Goal: Ask a question

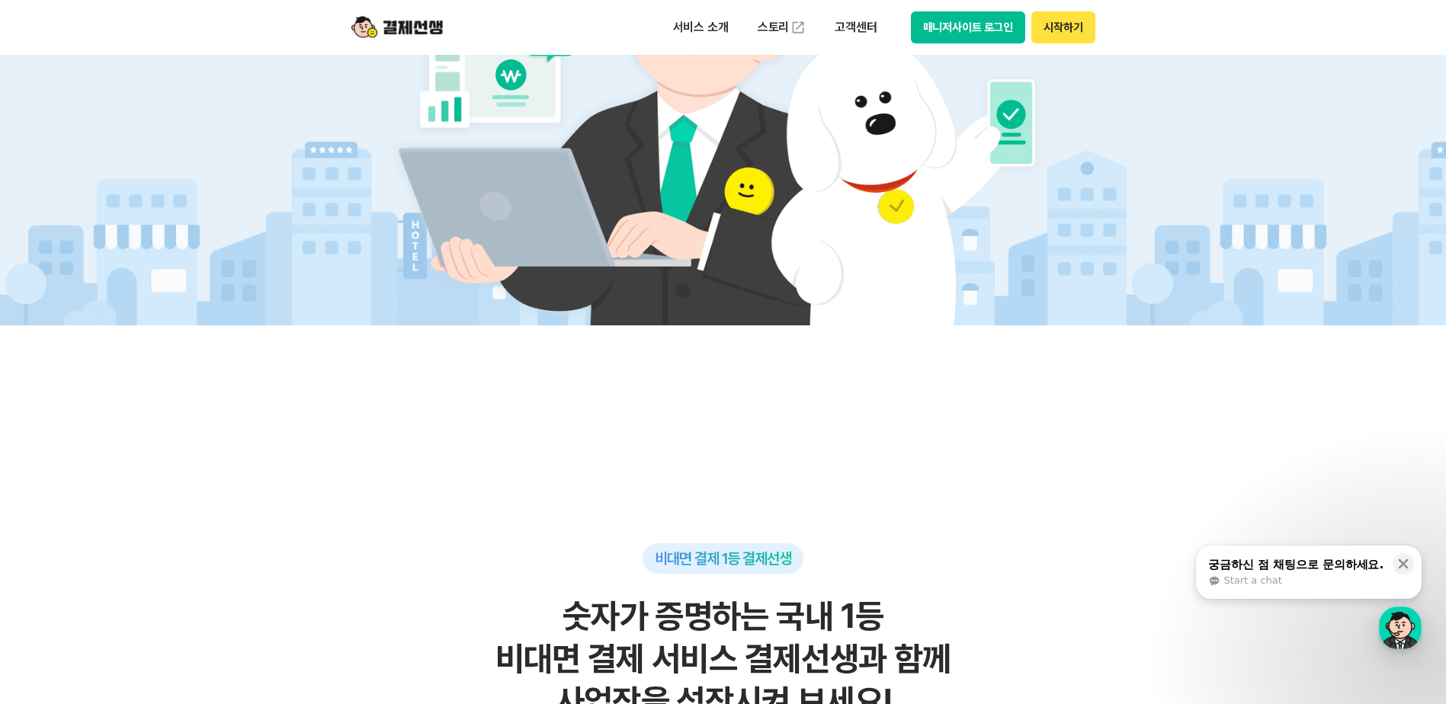
scroll to position [915, 0]
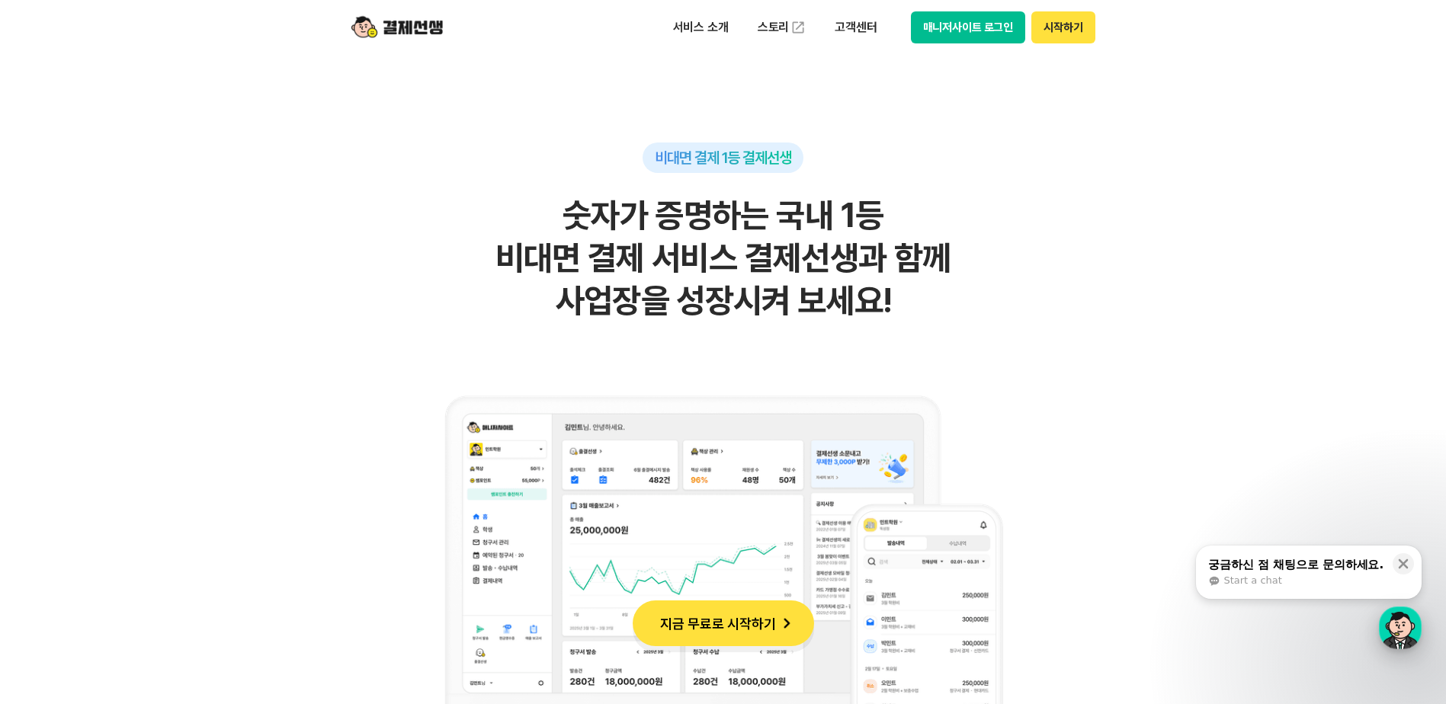
click at [1412, 640] on div "button" at bounding box center [1400, 628] width 43 height 43
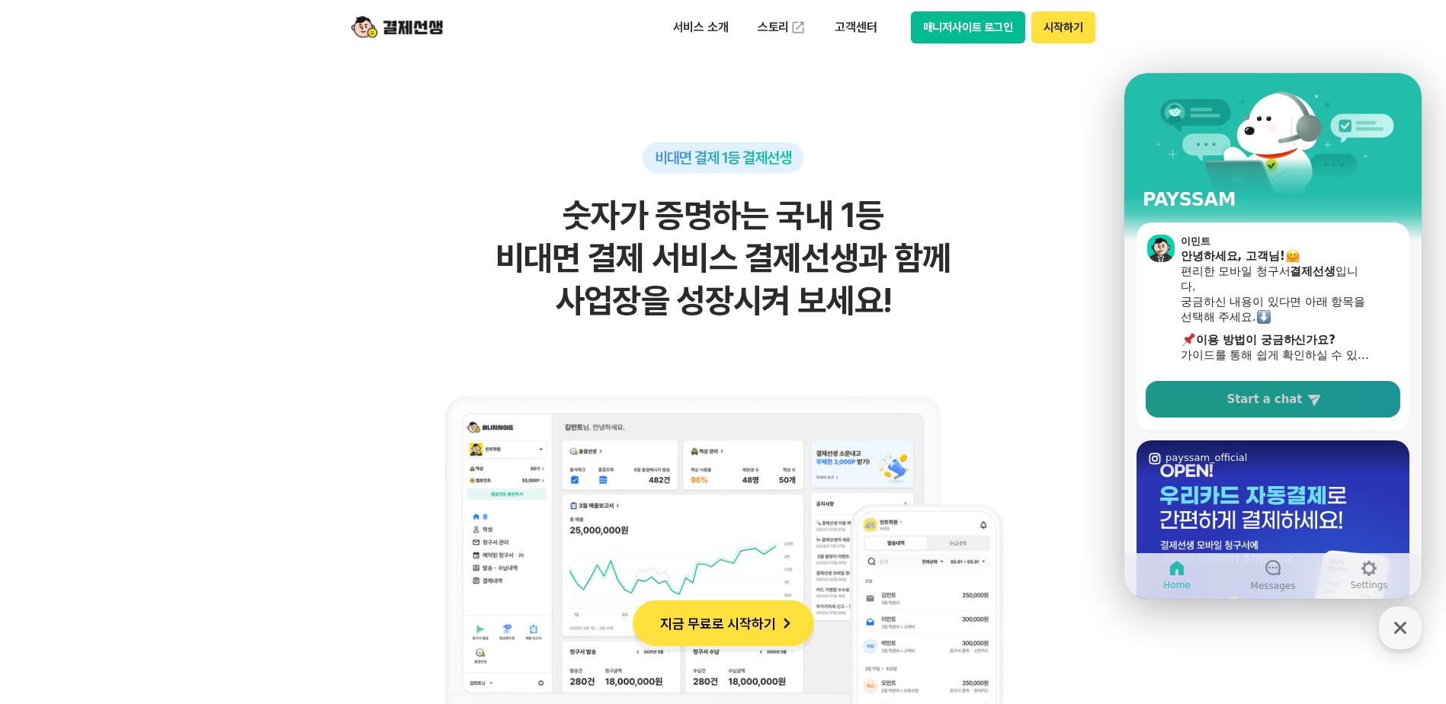
click at [1286, 402] on span "Start a chat" at bounding box center [1264, 399] width 75 height 15
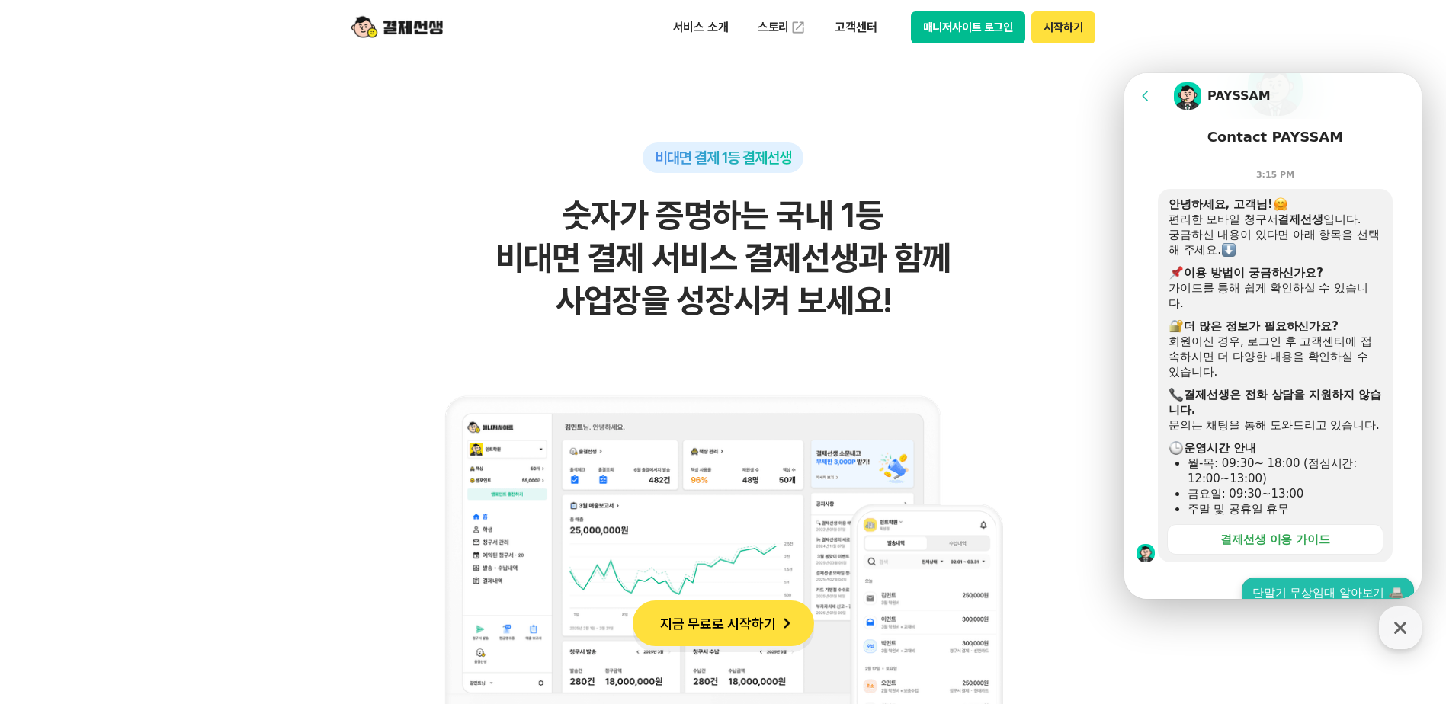
scroll to position [305, 0]
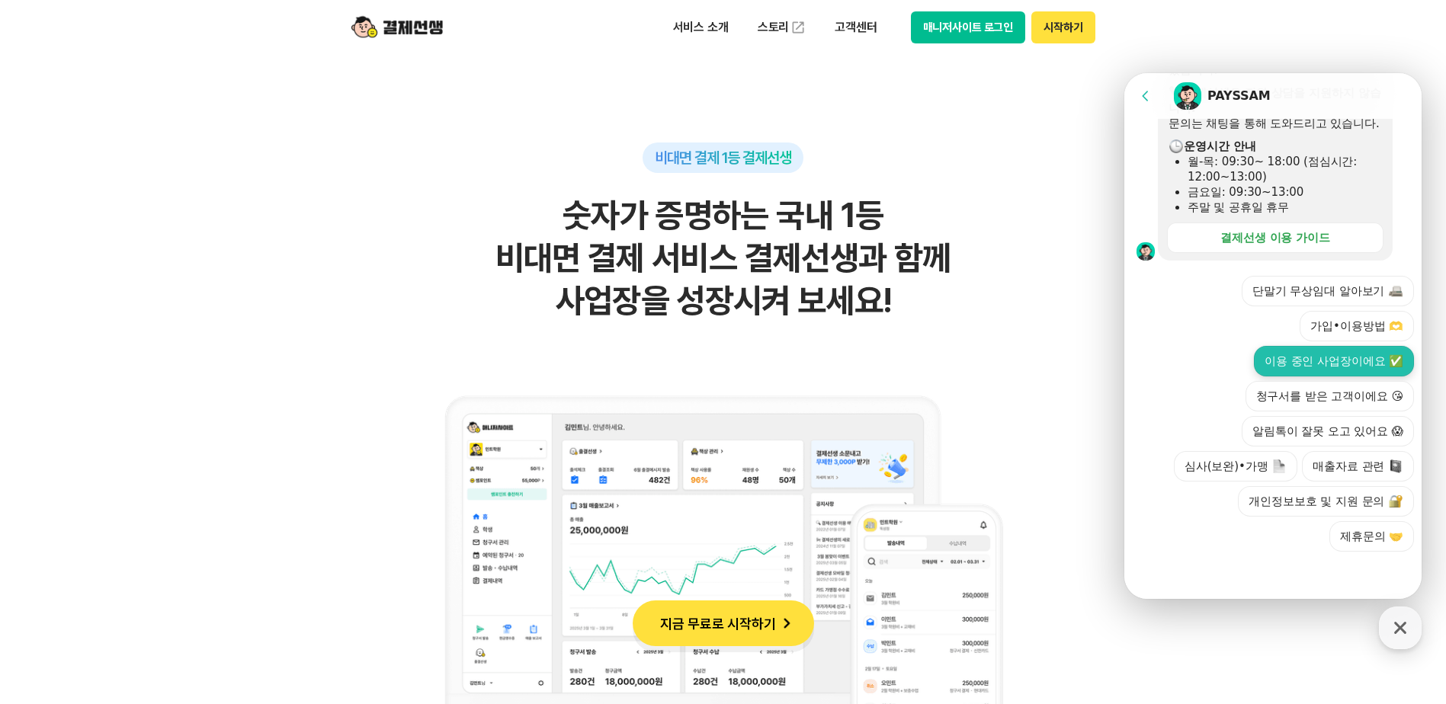
click at [1284, 356] on button "이용 중인 사업장이에요 ✅" at bounding box center [1334, 361] width 160 height 30
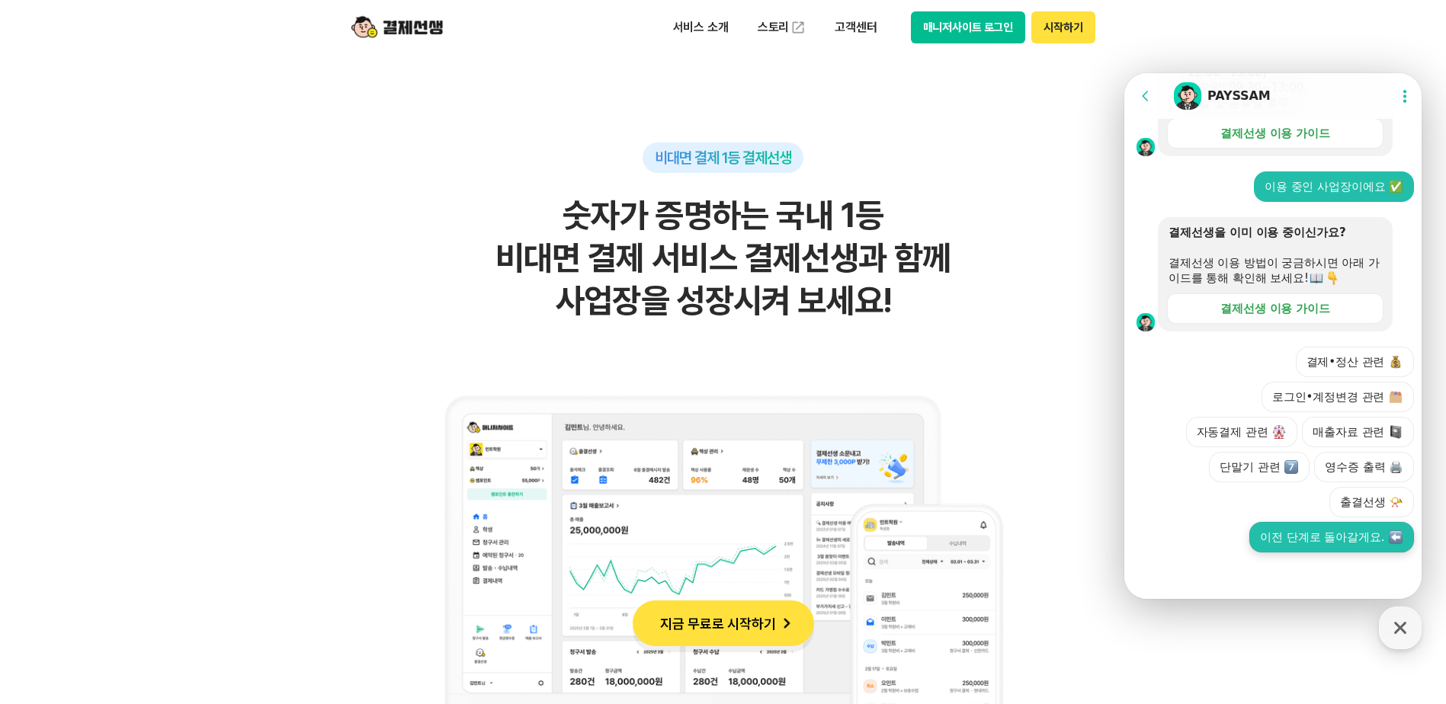
scroll to position [538, 0]
click at [1232, 517] on div "결제•정산 관련 로그인•계정변경 관련 자동결제 관련 매출자료 관련 단말기 관련 영수증 출력 🖨️ 출결선생 📯 이전 단계로 돌아갈게요." at bounding box center [1288, 449] width 252 height 206
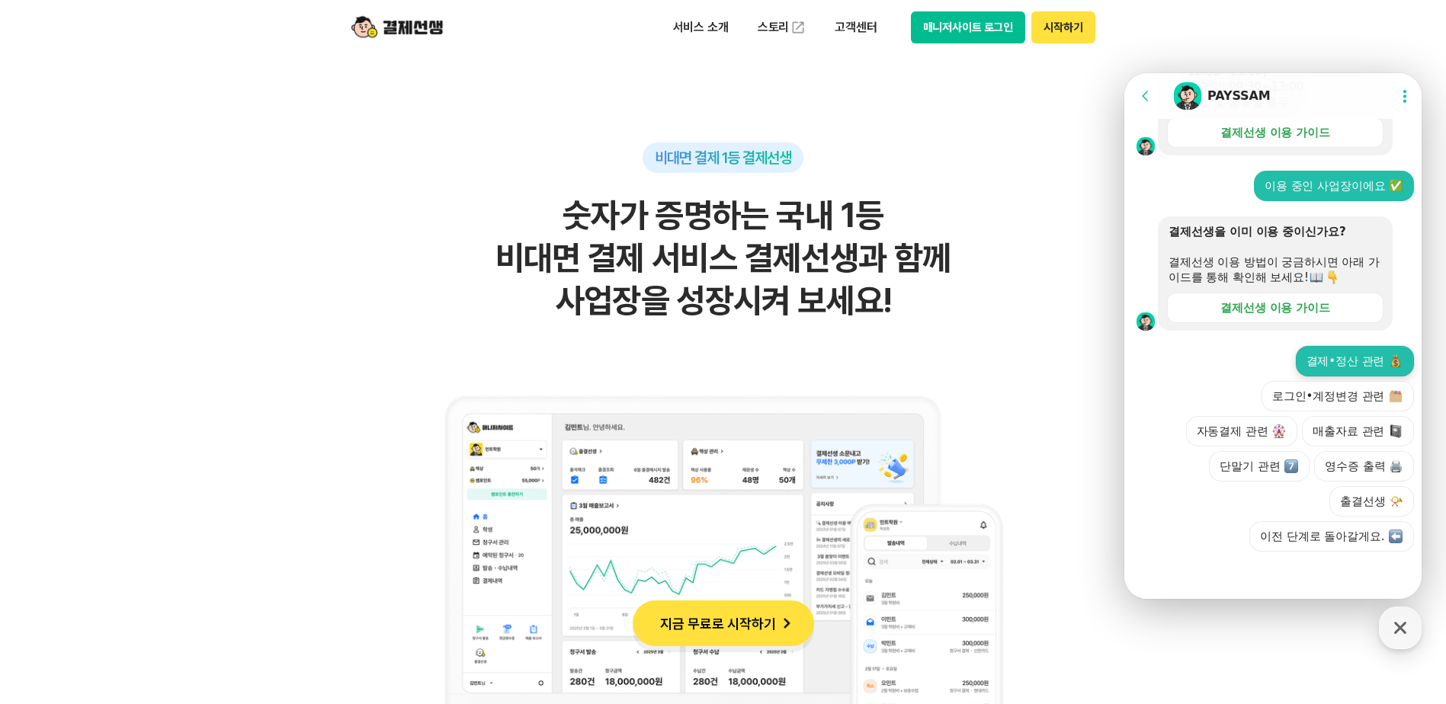
click at [1328, 359] on button "결제•정산 관련" at bounding box center [1355, 361] width 119 height 30
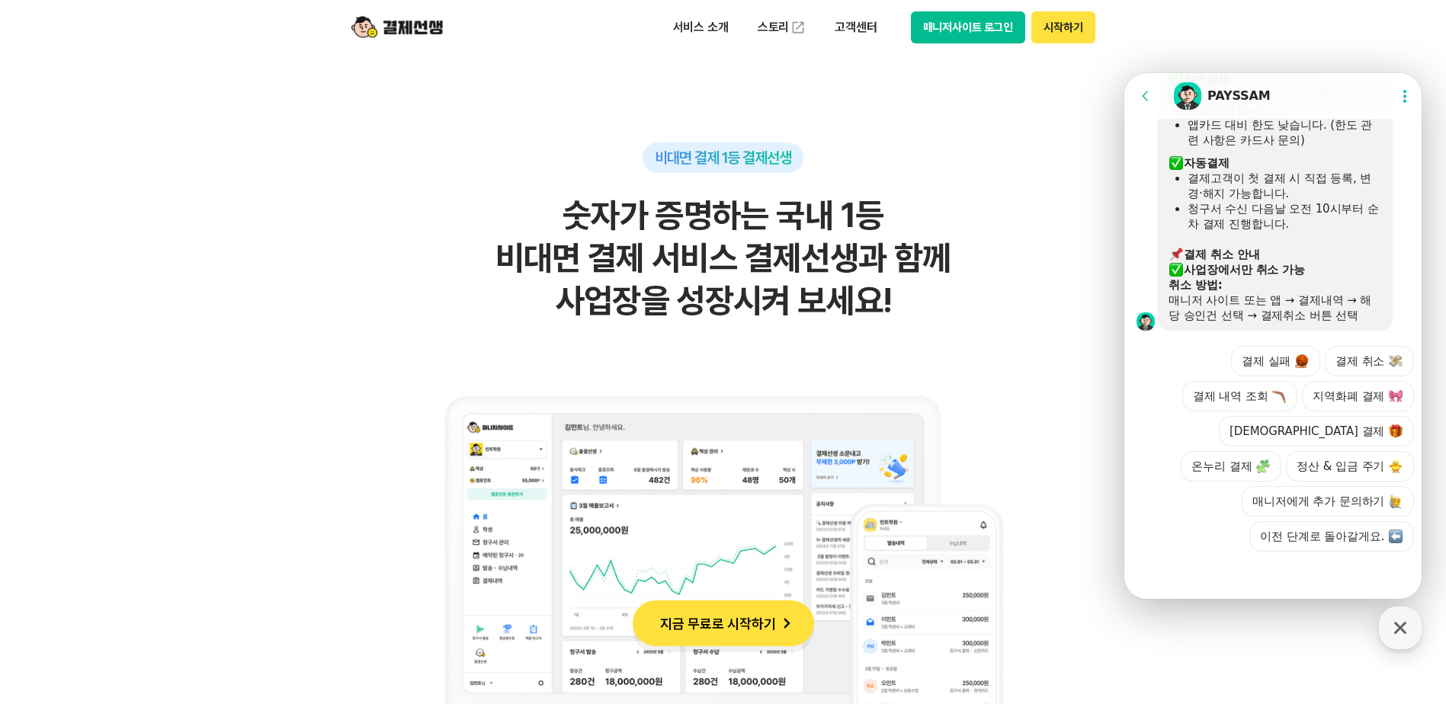
scroll to position [1033, 0]
click at [1311, 506] on button "매니저에게 추가 문의하기" at bounding box center [1328, 501] width 172 height 30
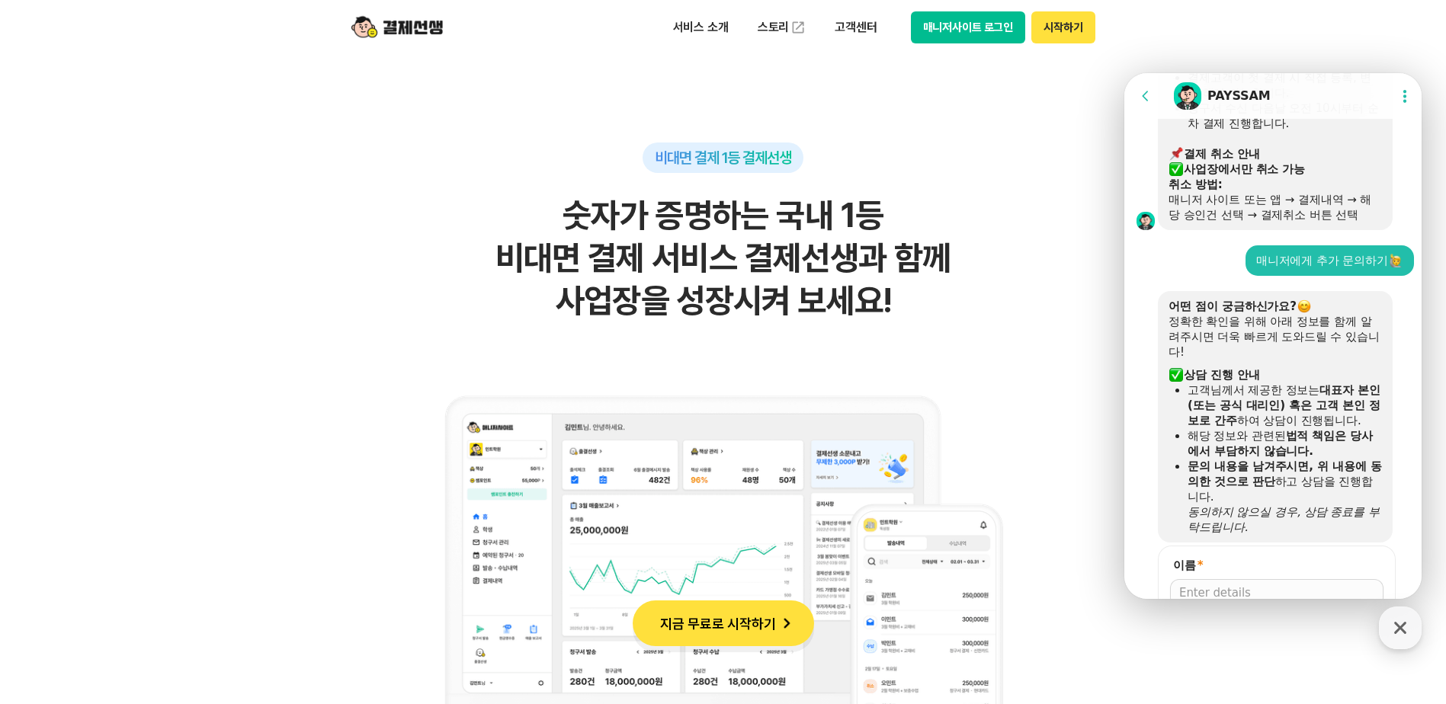
scroll to position [1378, 0]
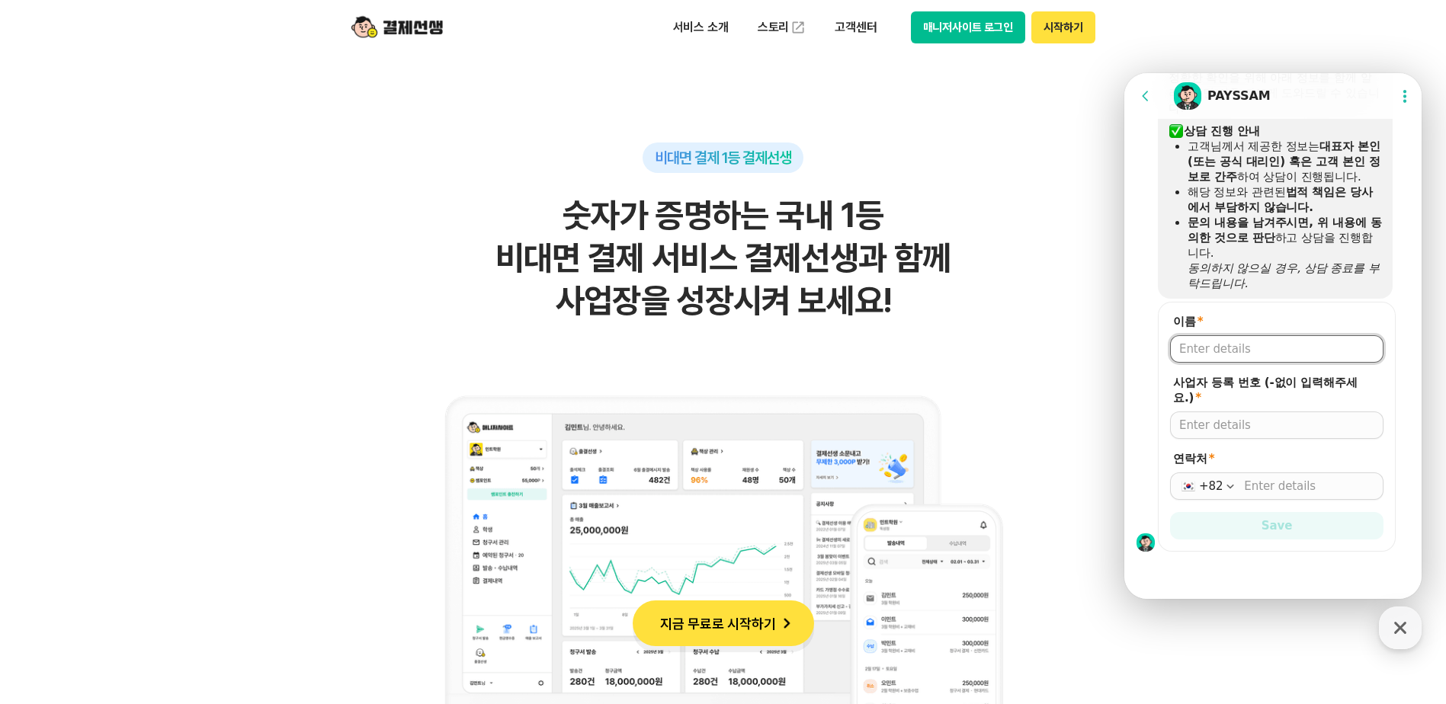
click at [1217, 352] on input "이름 *" at bounding box center [1276, 348] width 195 height 15
type input "[PERSON_NAME]"
click at [1200, 432] on input "사업자 등록 번호 (-없이 입력해주세요.) *" at bounding box center [1276, 425] width 195 height 15
type input "1679801764"
click at [1271, 489] on input "연락처 *" at bounding box center [1309, 486] width 130 height 15
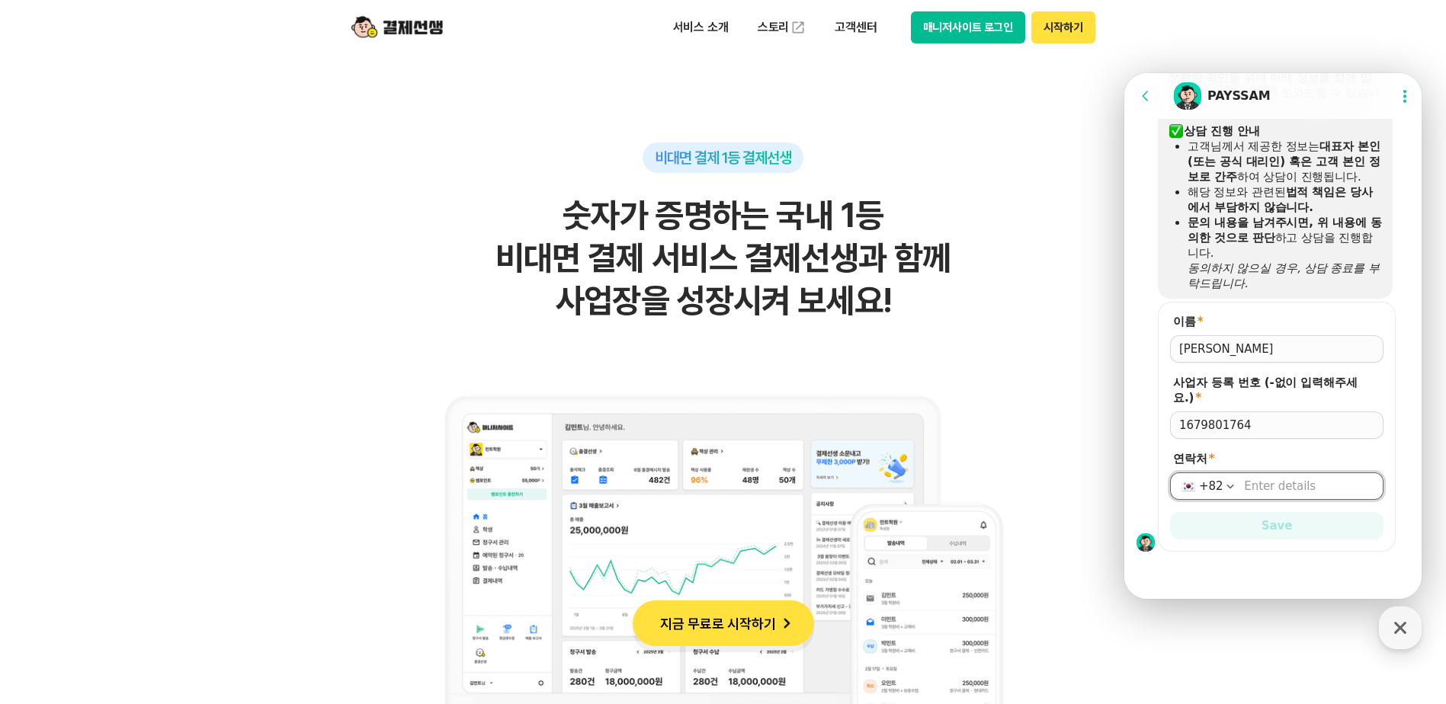
type input "[PHONE_NUMBER]"
click at [1251, 525] on button "Save" at bounding box center [1276, 525] width 213 height 27
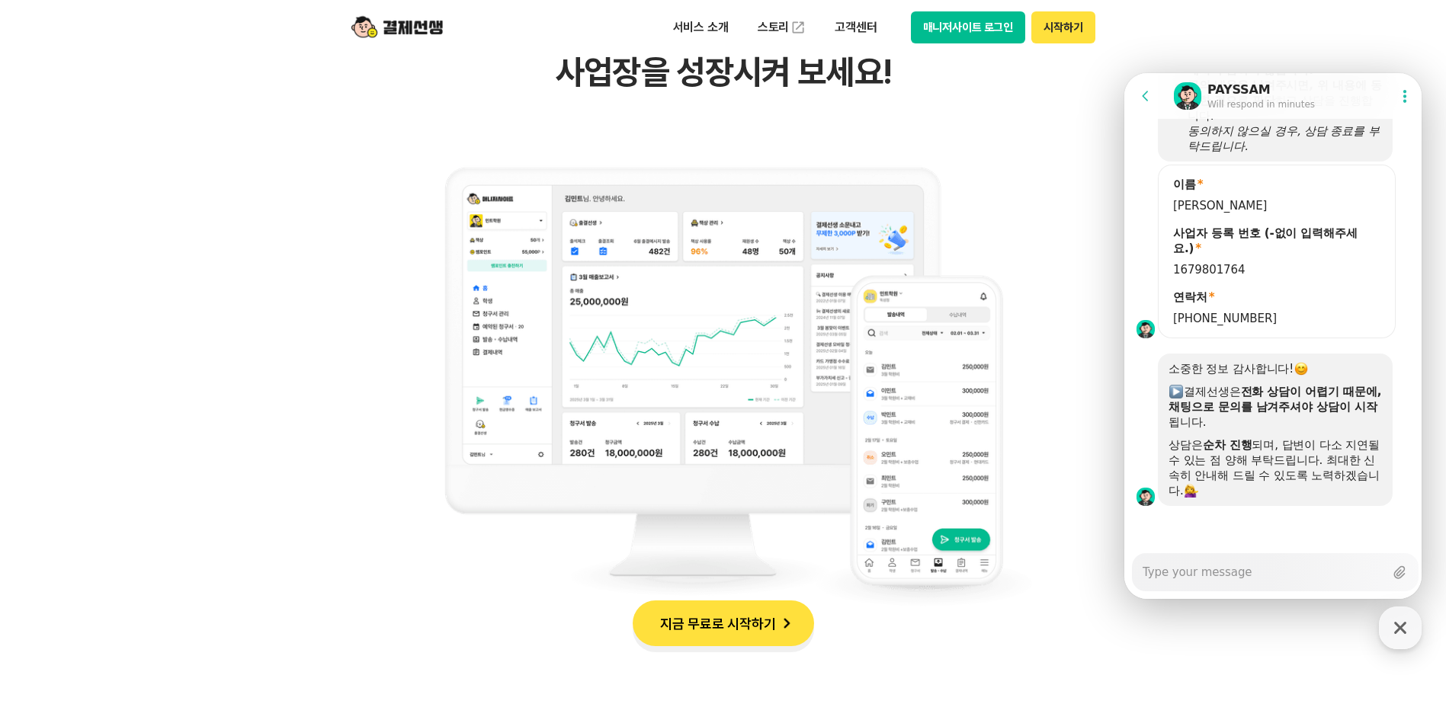
scroll to position [1515, 0]
type textarea "x"
